Goal: Task Accomplishment & Management: Use online tool/utility

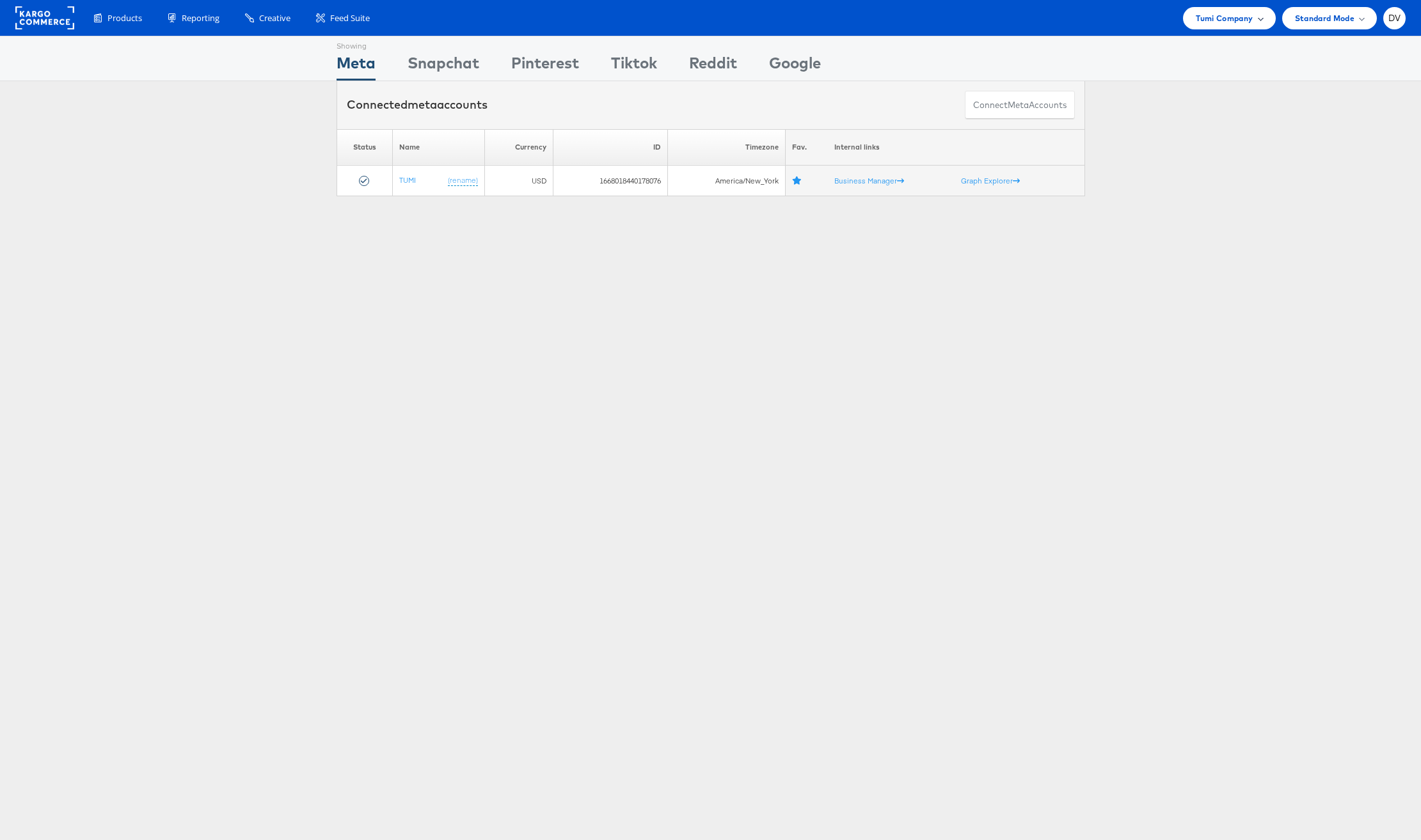
click at [1212, 28] on div "Tumi Company" at bounding box center [1229, 18] width 93 height 23
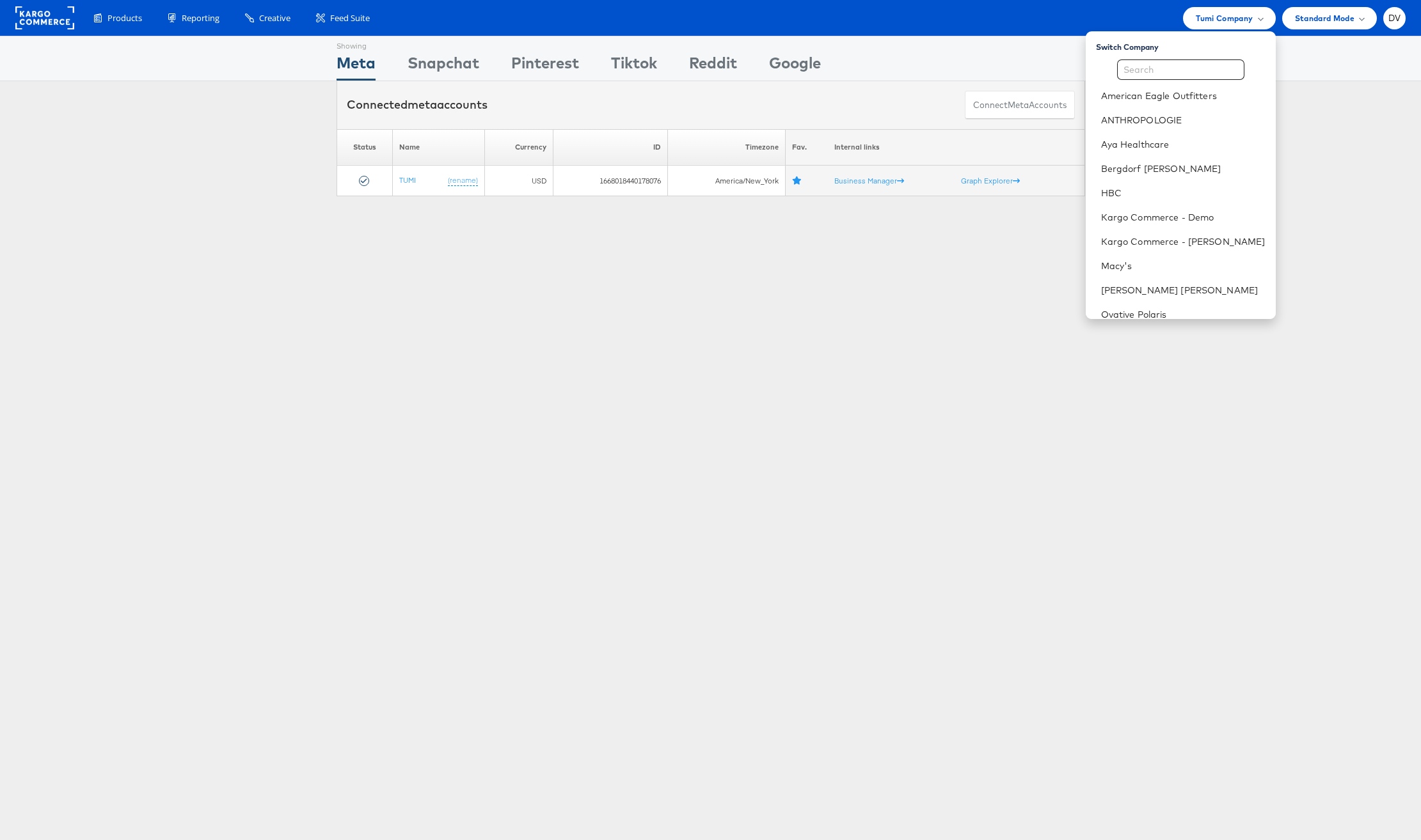
scroll to position [180, 0]
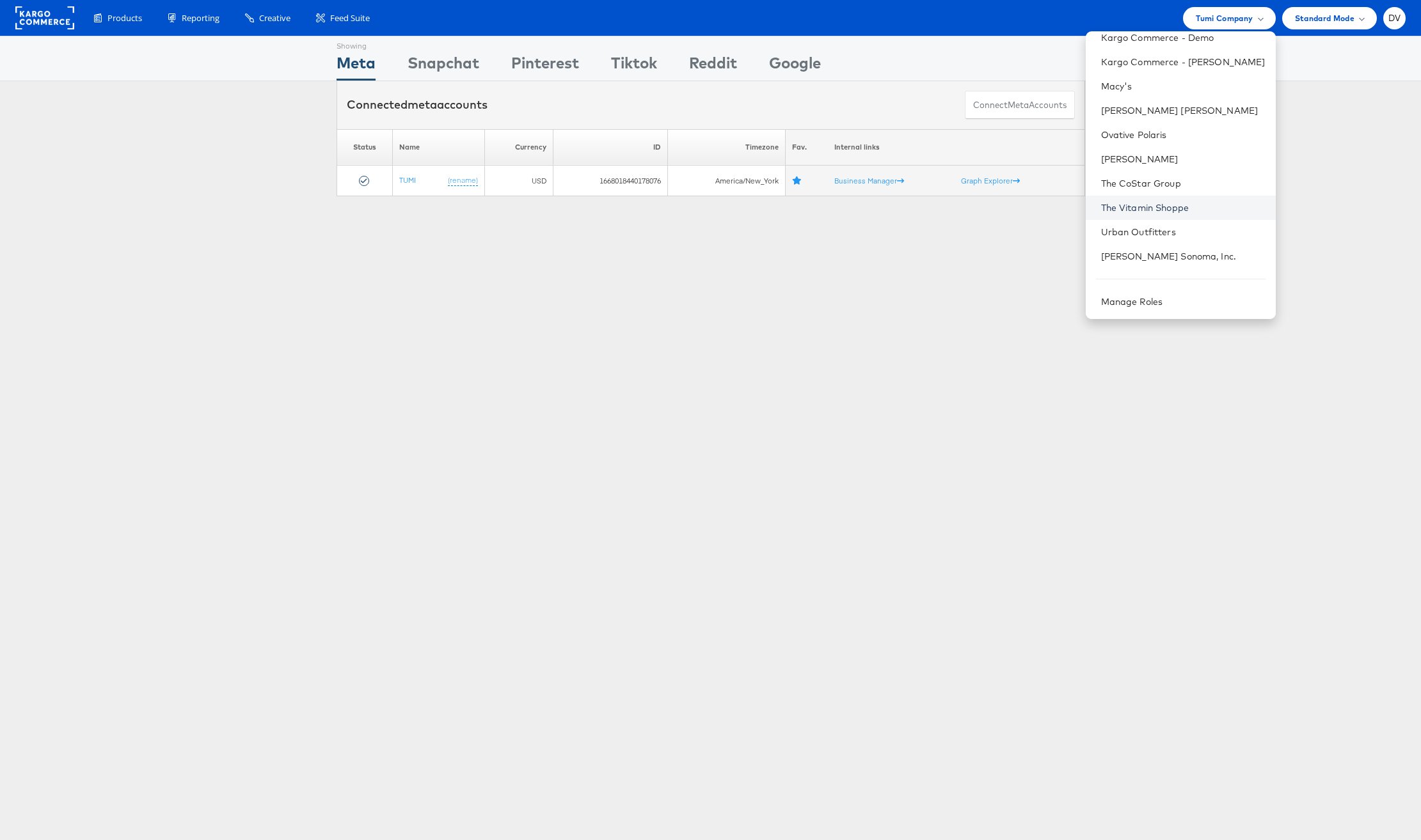
click at [1203, 204] on link "The Vitamin Shoppe" at bounding box center [1183, 208] width 164 height 13
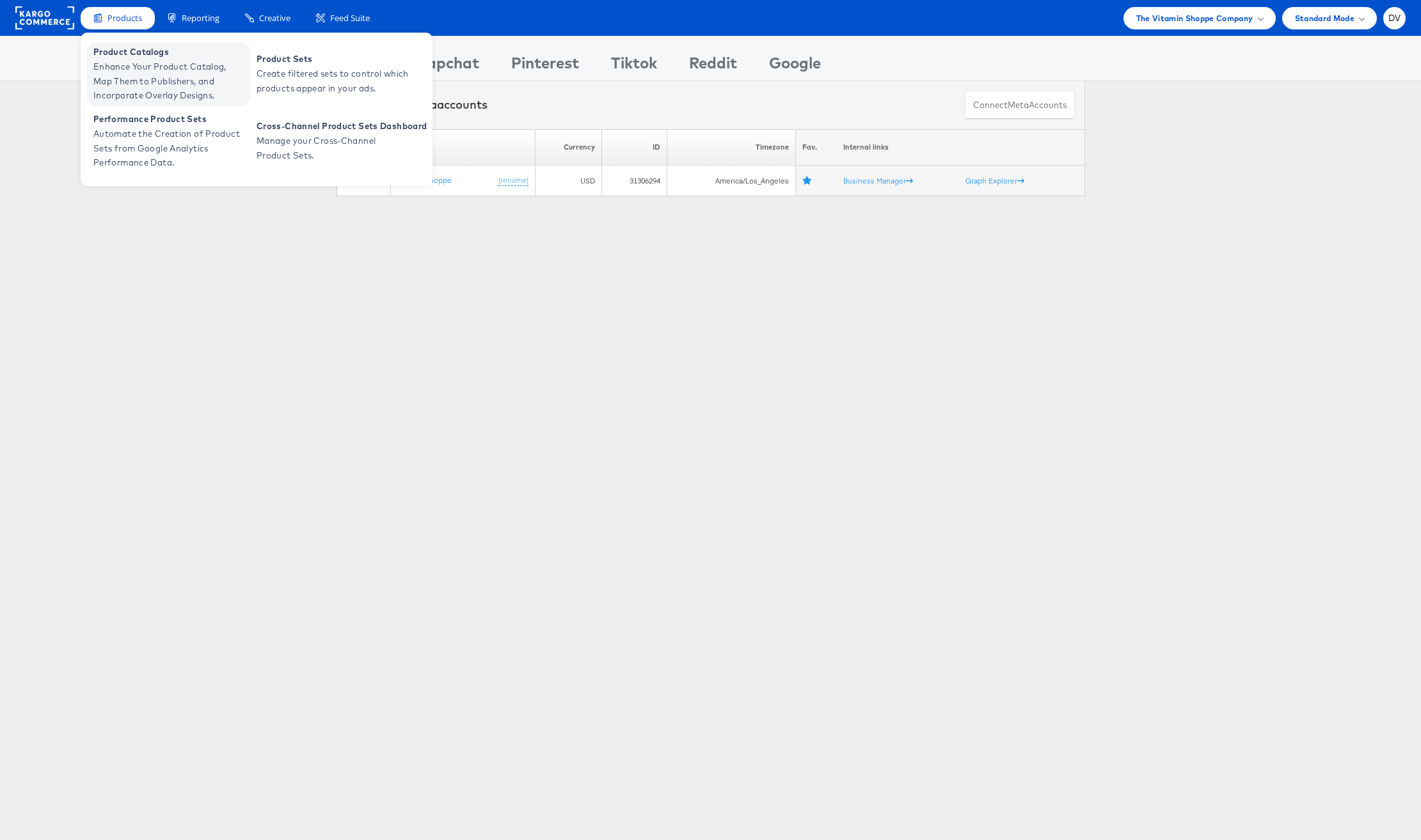
click at [130, 63] on span "Enhance Your Product Catalog, Map Them to Publishers, and Incorporate Overlay D…" at bounding box center [170, 82] width 154 height 44
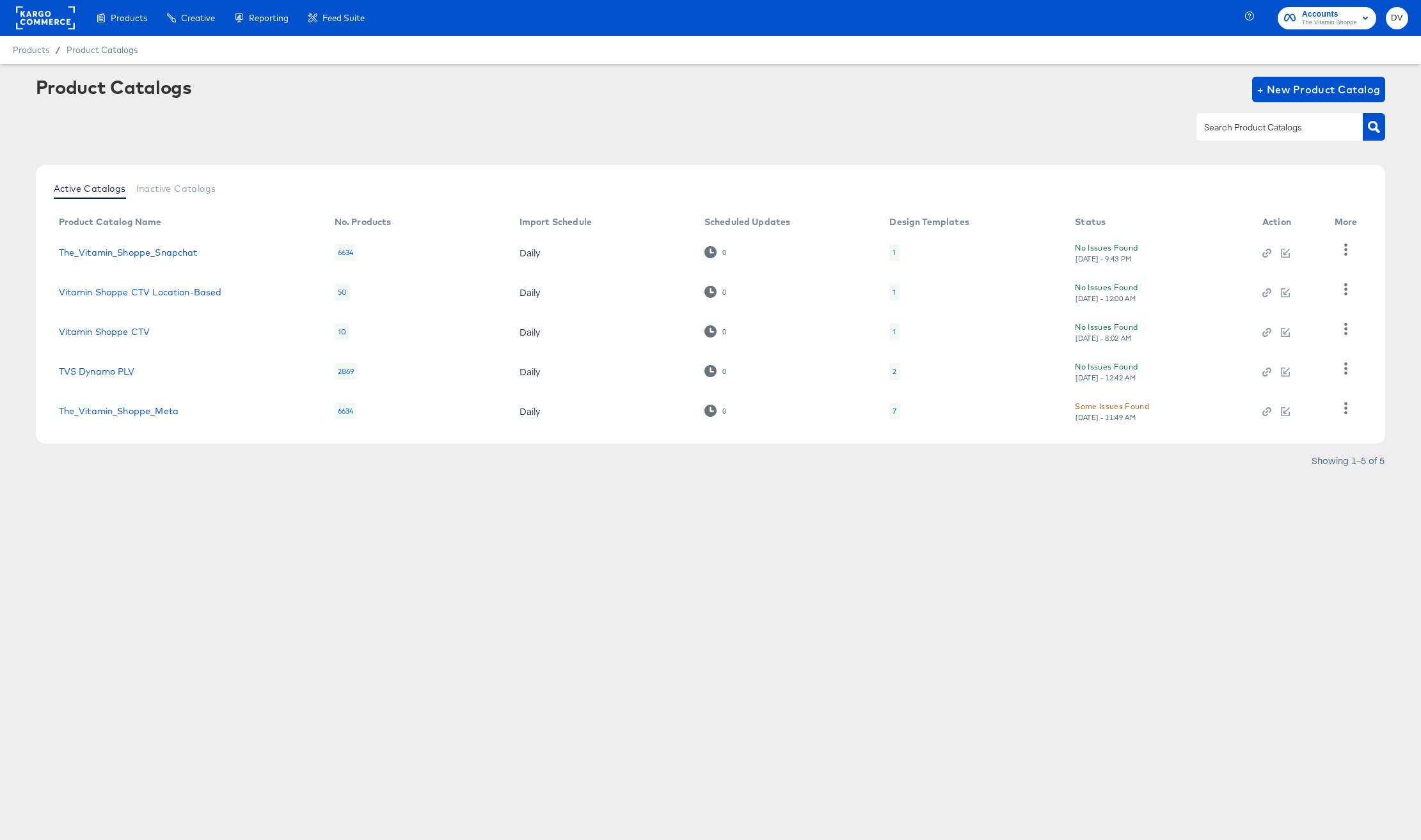
click at [153, 417] on td "The_Vitamin_Shoppe_Meta" at bounding box center [187, 410] width 276 height 40
click at [156, 415] on link "The_Vitamin_Shoppe_Meta" at bounding box center [119, 411] width 119 height 10
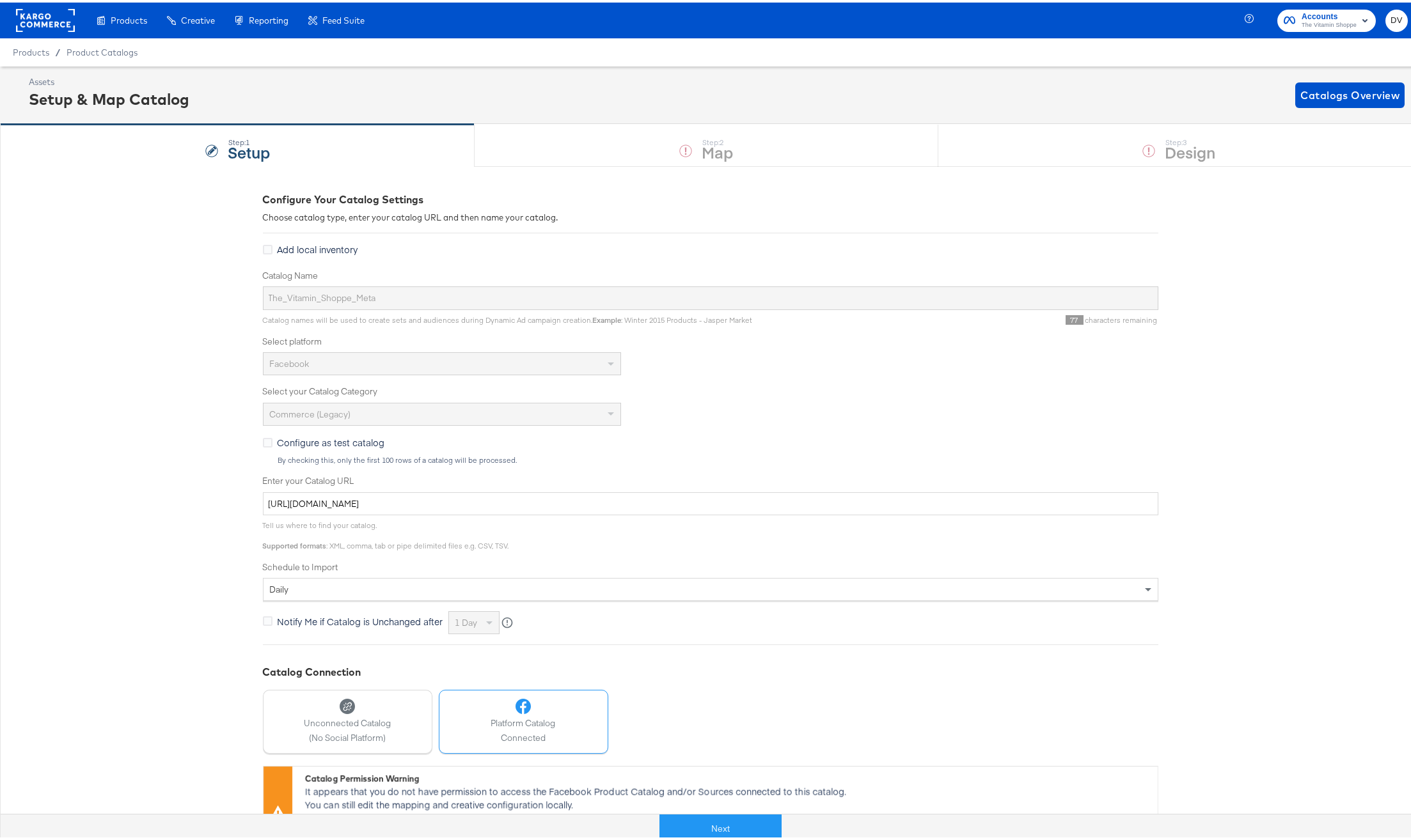
click at [709, 816] on button "Next" at bounding box center [720, 827] width 122 height 29
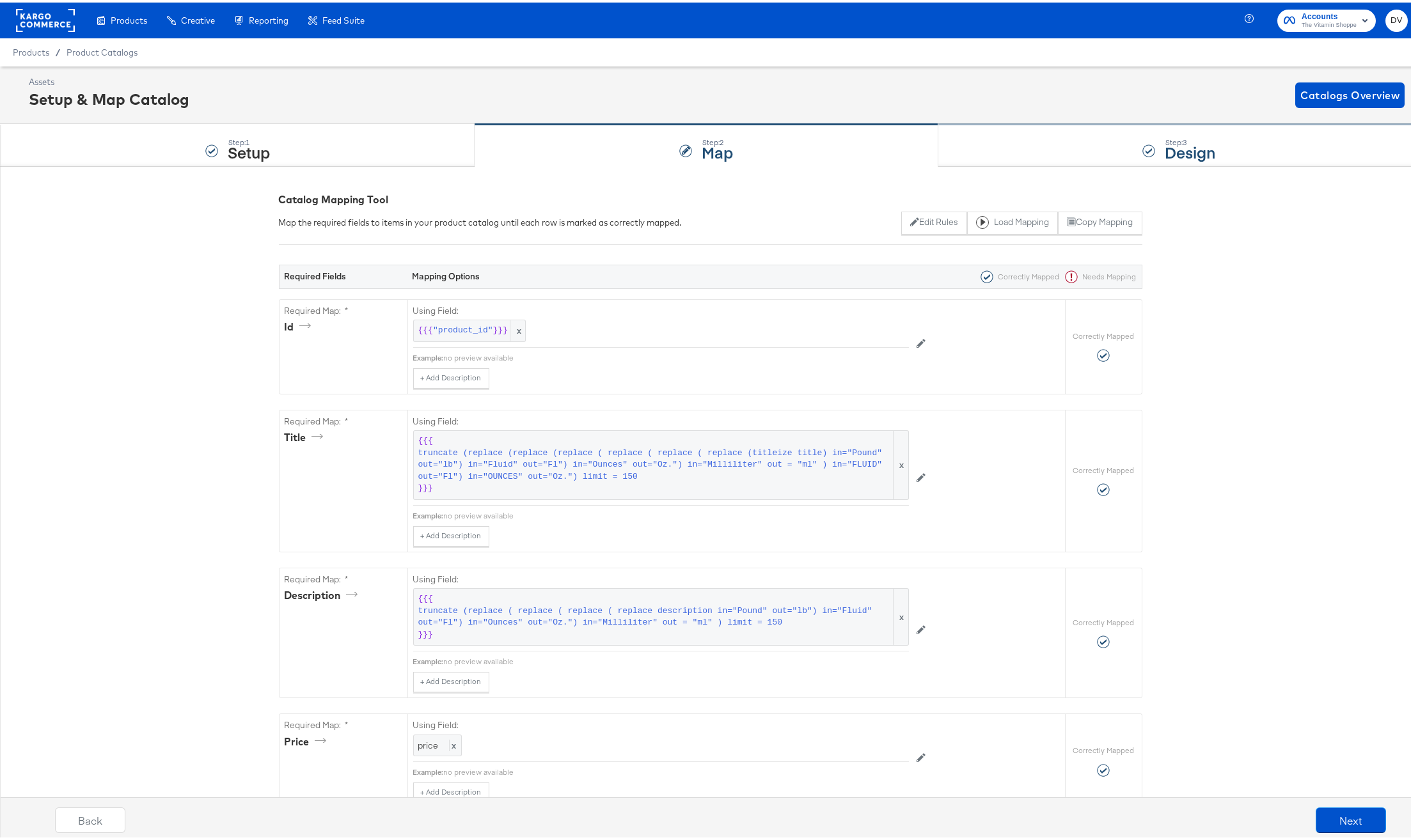
click at [992, 140] on div "Step: 3 Design" at bounding box center [1179, 143] width 482 height 42
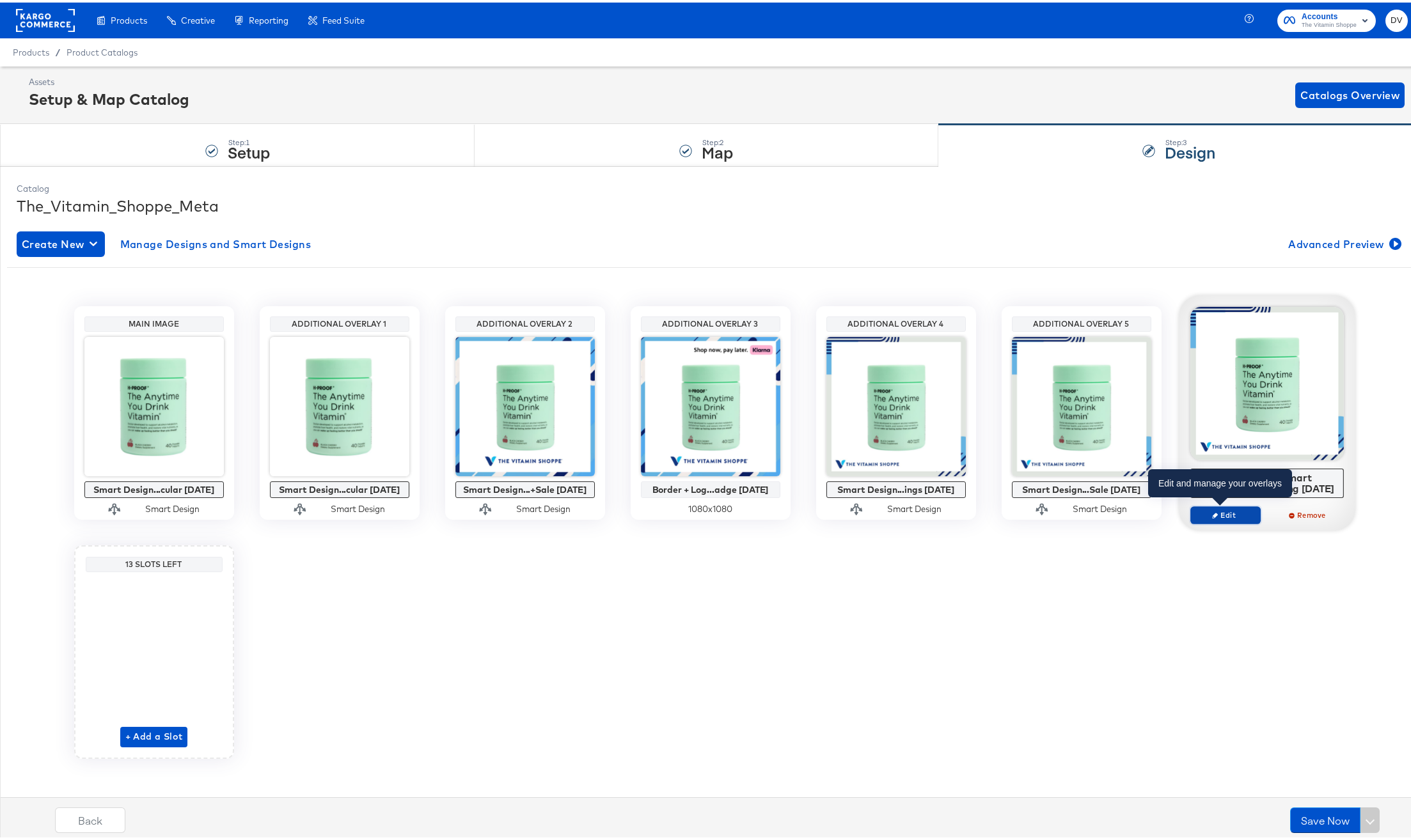
click at [1223, 511] on span "Edit" at bounding box center [1224, 512] width 59 height 9
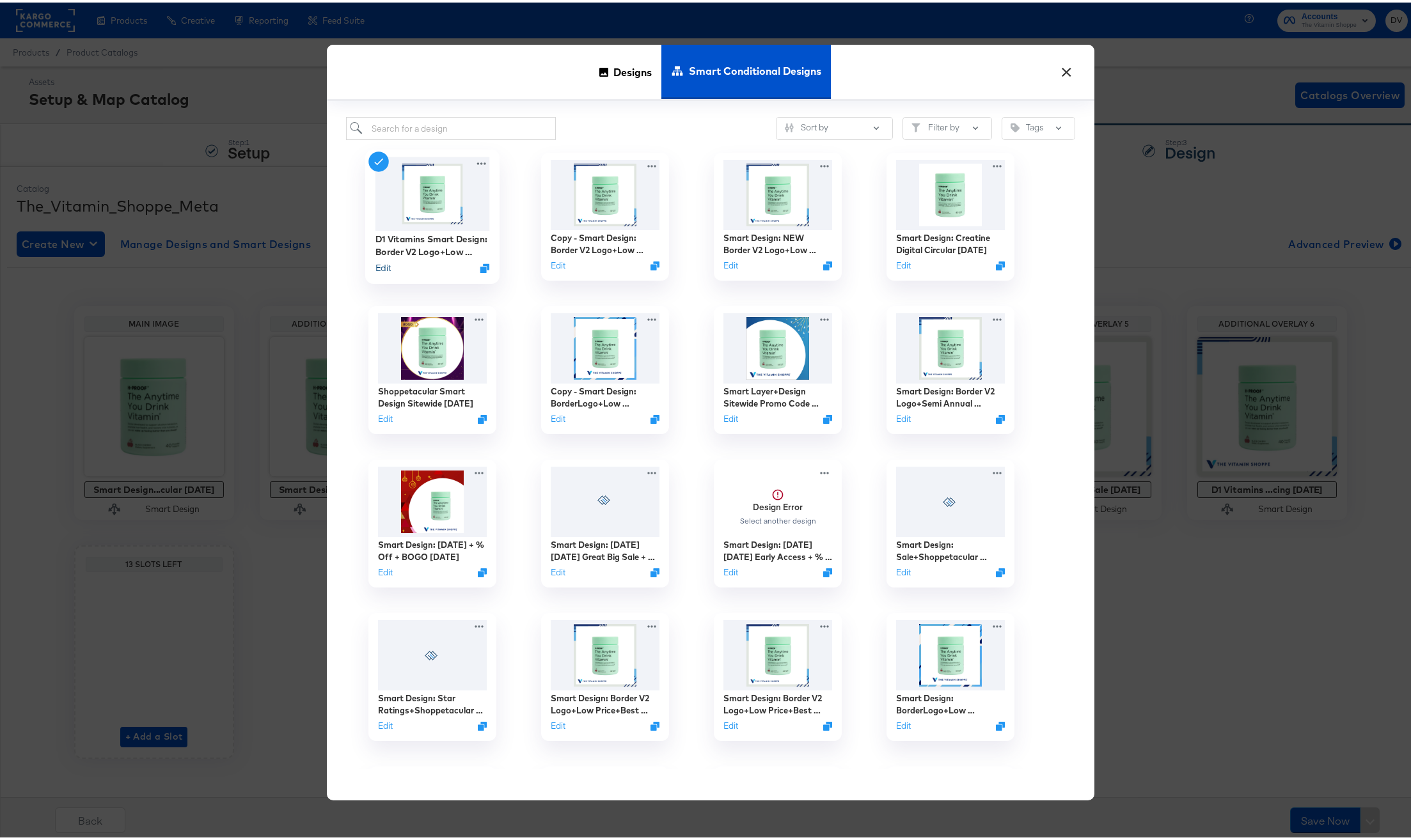
click at [381, 266] on button "Edit" at bounding box center [383, 266] width 15 height 12
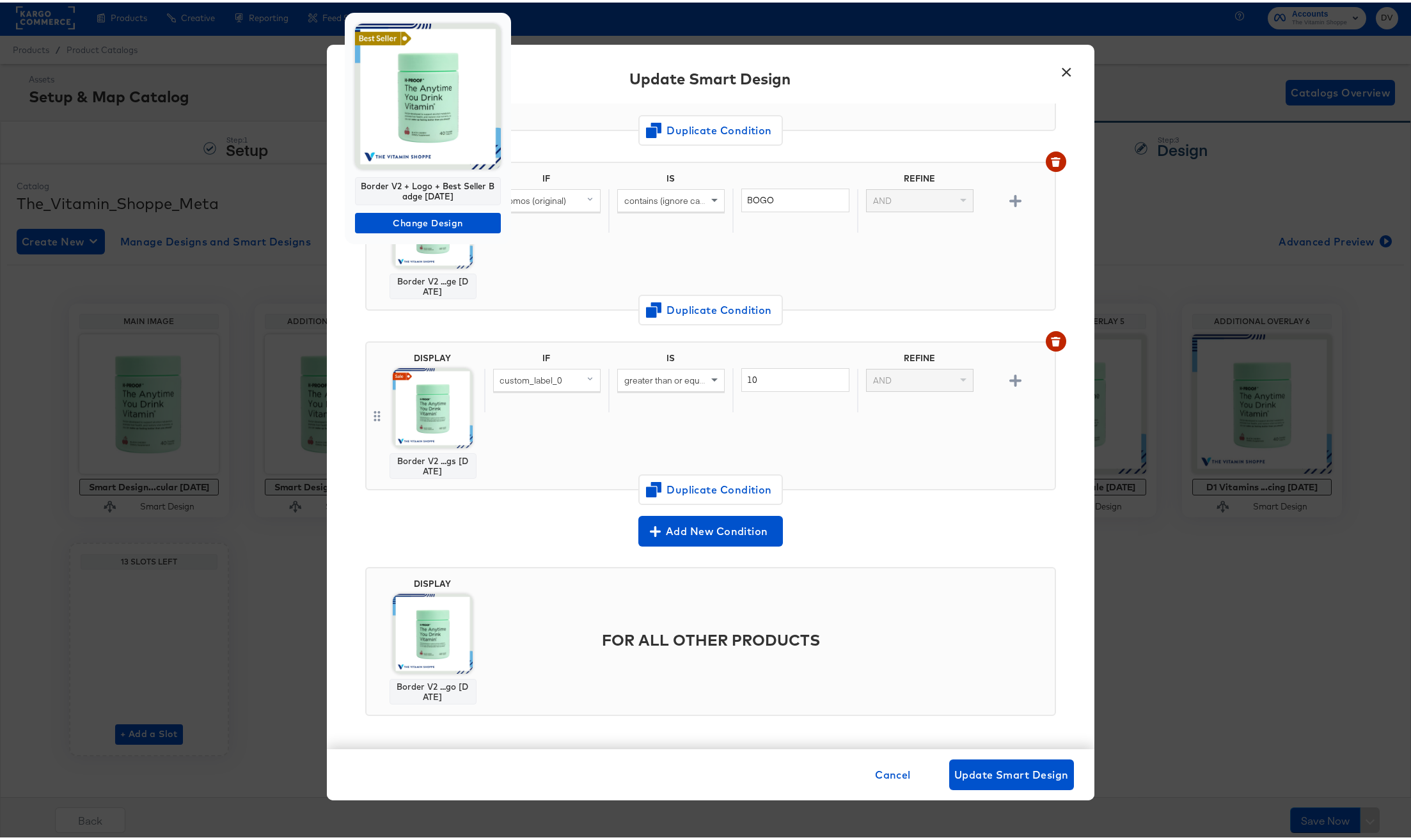
scroll to position [8, 0]
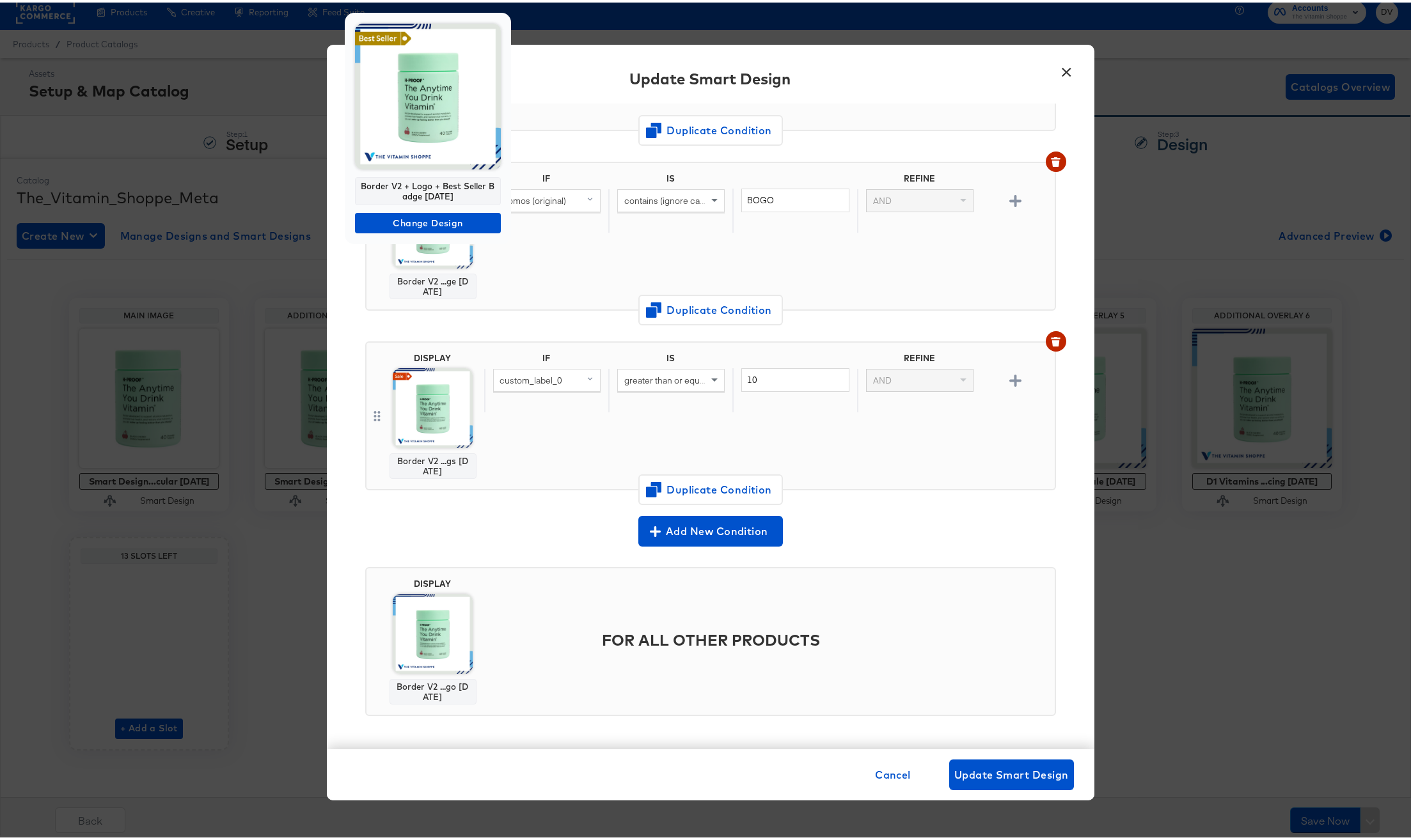
click at [885, 776] on div at bounding box center [710, 420] width 1420 height 840
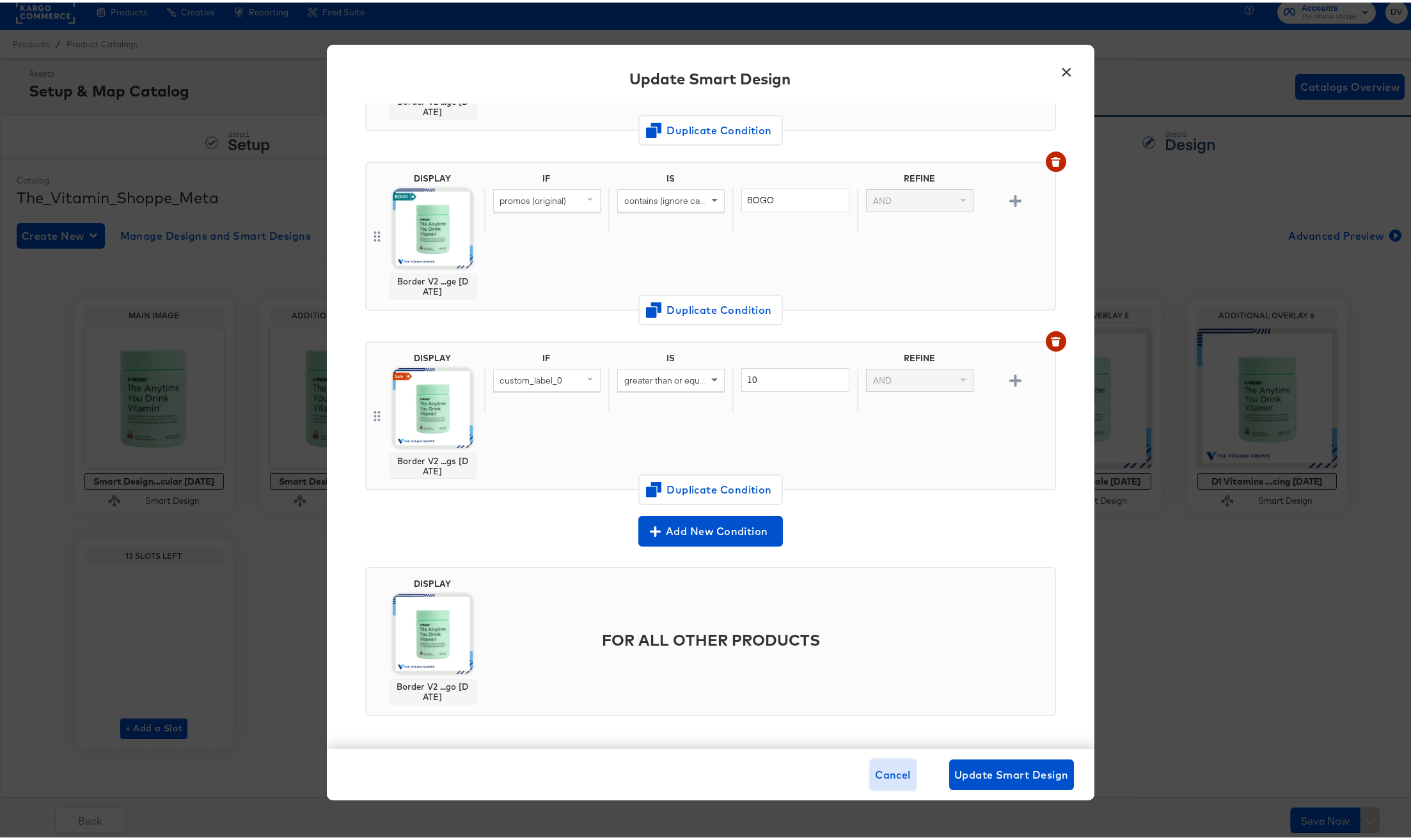
click at [885, 773] on span "Cancel" at bounding box center [892, 772] width 36 height 18
